Goal: Transaction & Acquisition: Book appointment/travel/reservation

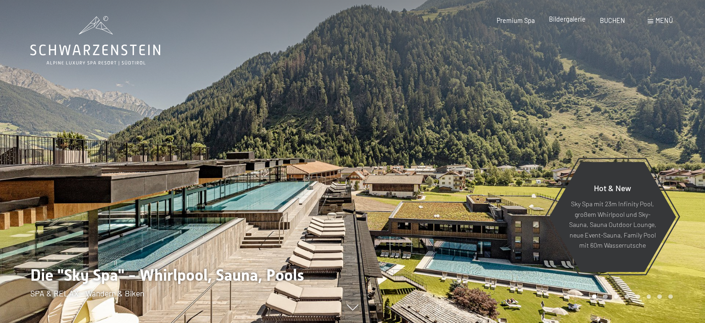
click at [576, 21] on span "Bildergalerie" at bounding box center [567, 19] width 37 height 8
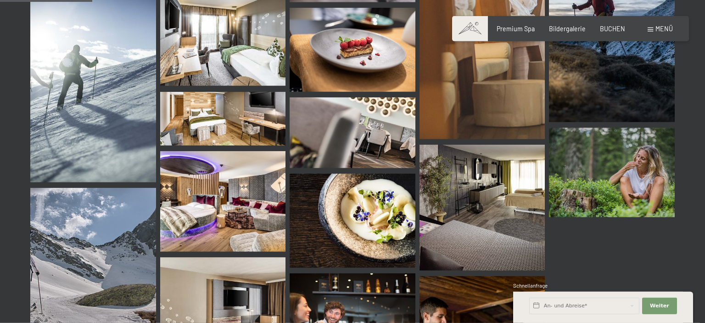
scroll to position [1746, 0]
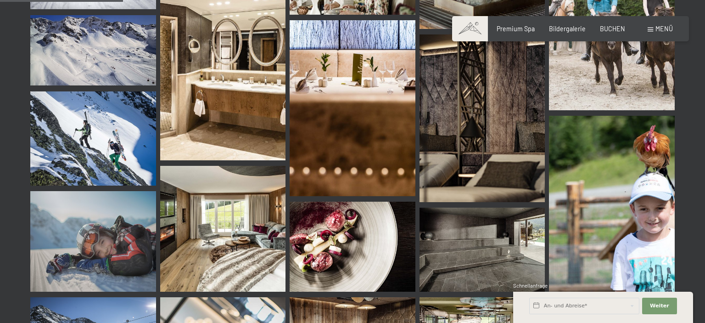
click at [658, 25] on span "Menü" at bounding box center [664, 29] width 17 height 8
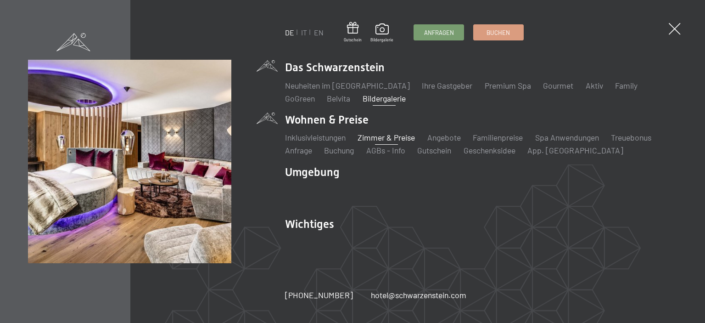
click at [383, 137] on link "Zimmer & Preise" at bounding box center [386, 137] width 57 height 10
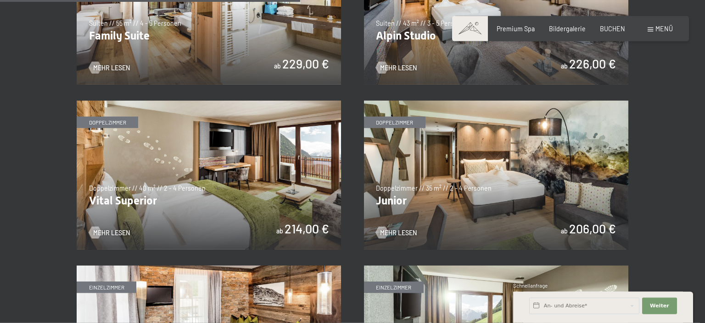
scroll to position [1115, 0]
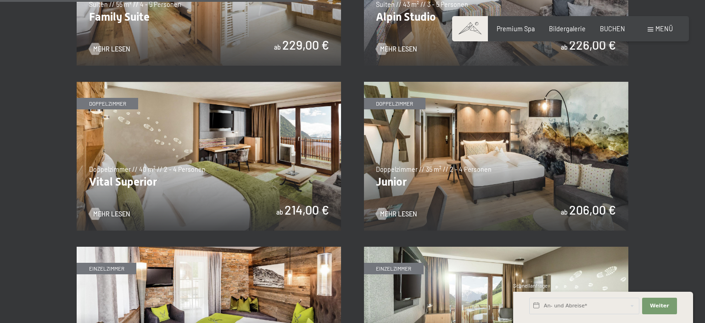
click at [487, 182] on img at bounding box center [496, 156] width 265 height 149
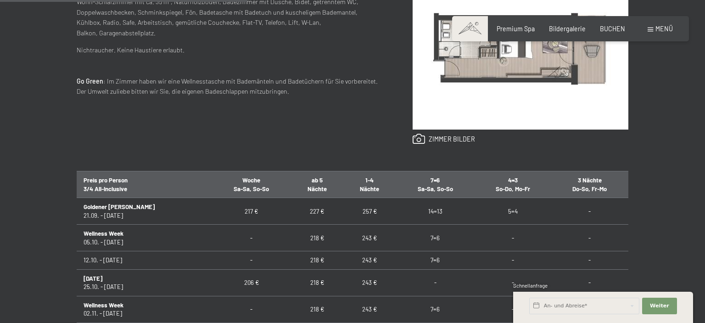
scroll to position [194, 0]
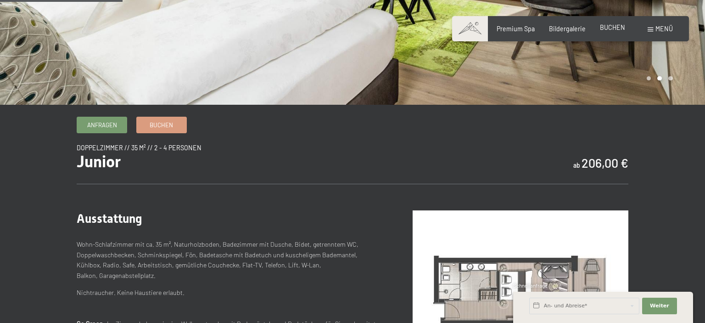
click at [614, 32] on div "Premium Spa Bildergalerie BUCHEN" at bounding box center [553, 28] width 171 height 9
click at [158, 126] on span "Buchen" at bounding box center [161, 123] width 23 height 8
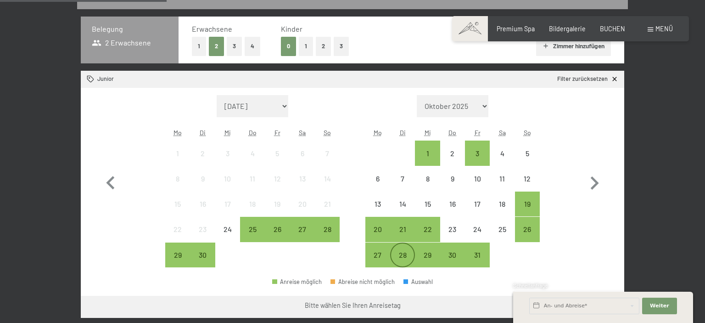
scroll to position [243, 0]
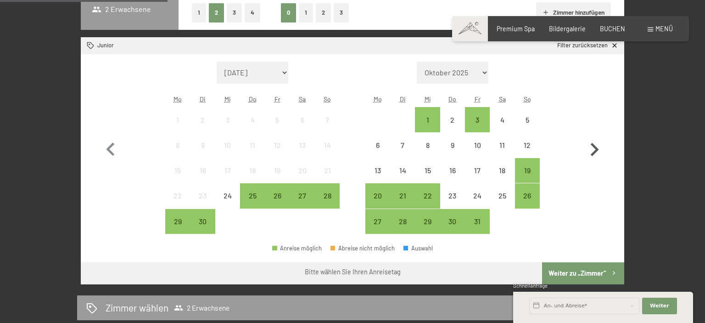
click at [592, 151] on icon "button" at bounding box center [594, 149] width 27 height 27
select select "[DATE]"
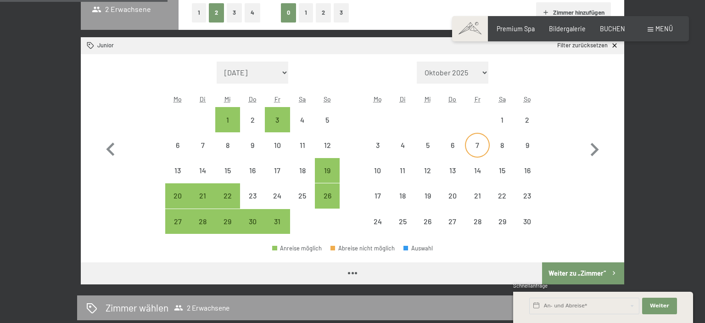
select select "[DATE]"
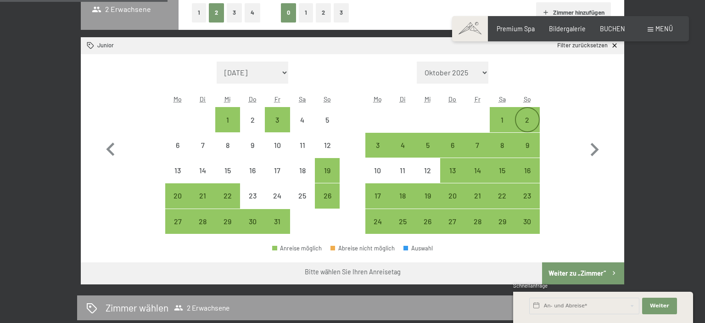
click at [530, 120] on div "2" at bounding box center [527, 127] width 23 height 23
select select "[DATE]"
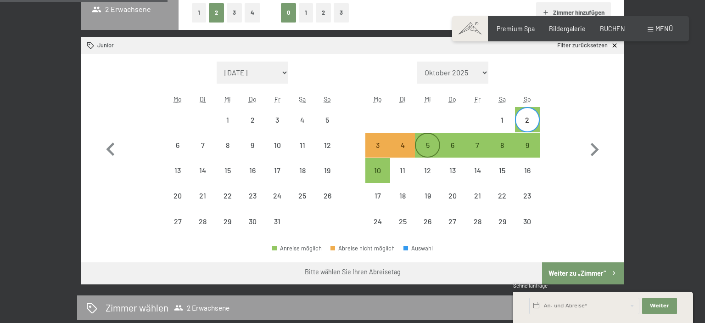
click at [426, 147] on div "5" at bounding box center [427, 152] width 23 height 23
select select "[DATE]"
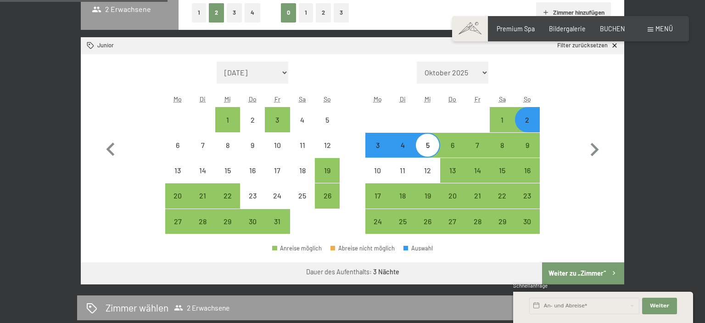
click at [581, 274] on button "Weiter zu „Zimmer“" at bounding box center [583, 273] width 82 height 22
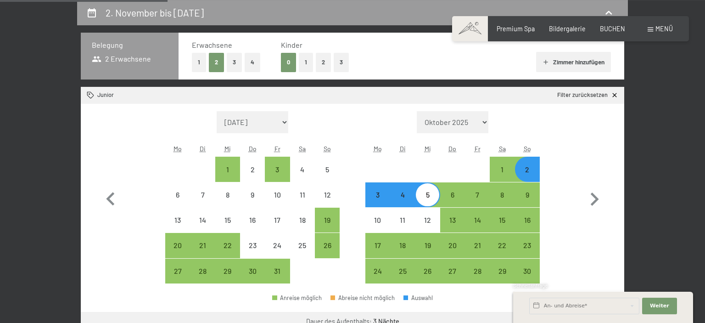
select select "[DATE]"
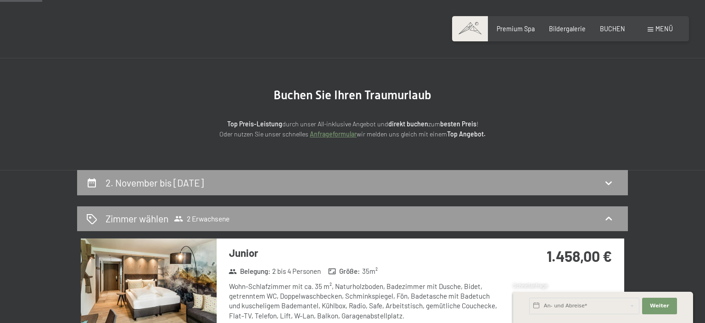
scroll to position [0, 0]
